Goal: Information Seeking & Learning: Compare options

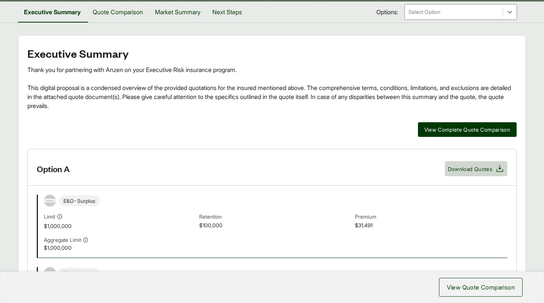
scroll to position [123, 0]
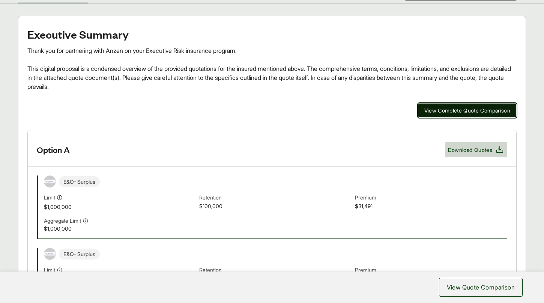
click at [469, 115] on button "View Complete Quote Comparison" at bounding box center [467, 110] width 99 height 15
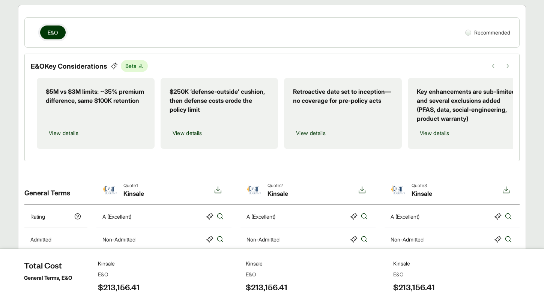
scroll to position [132, 0]
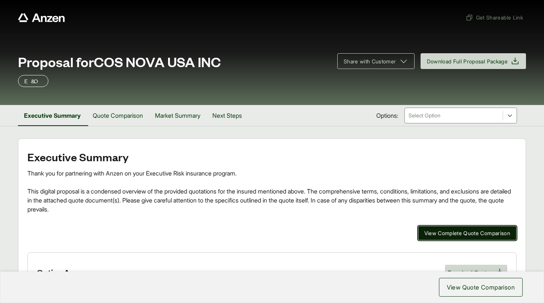
click at [471, 228] on button "View Complete Quote Comparison" at bounding box center [467, 233] width 99 height 15
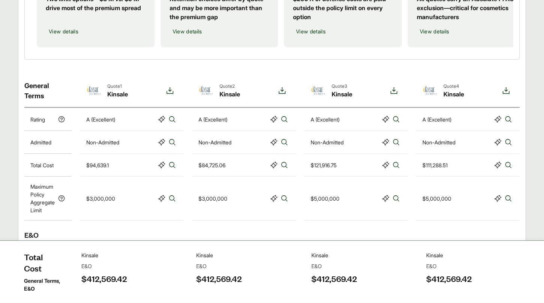
scroll to position [233, 0]
